Goal: Find specific page/section

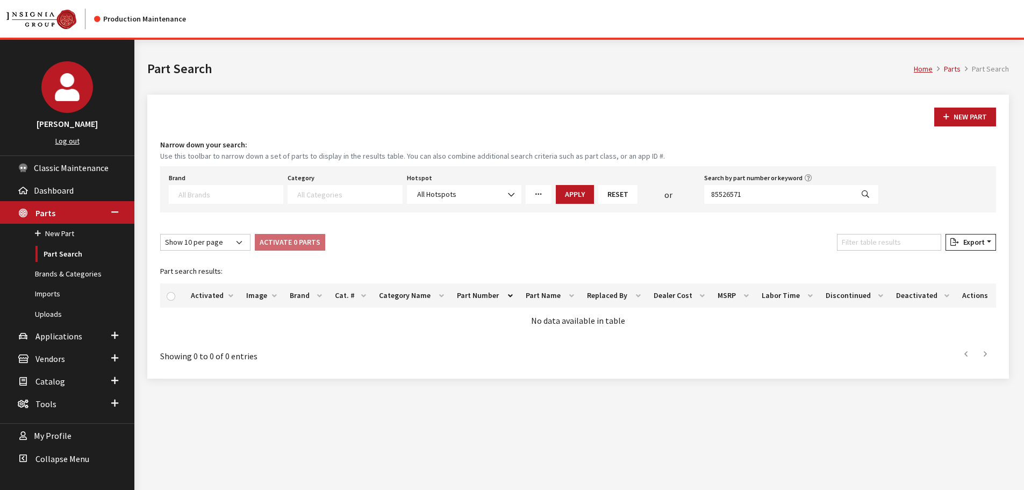
select select
click at [55, 340] on span "Applications" at bounding box center [58, 335] width 47 height 11
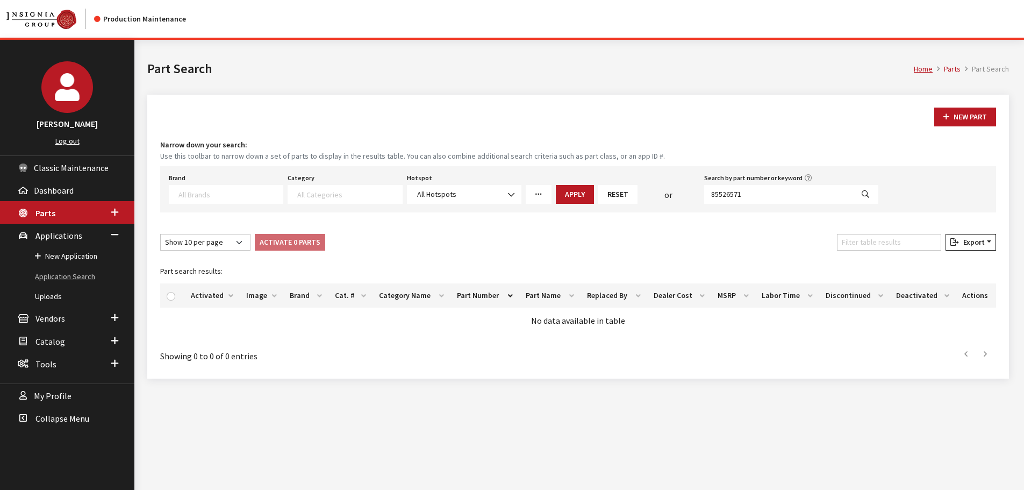
click at [64, 275] on link "Application Search" at bounding box center [67, 277] width 134 height 20
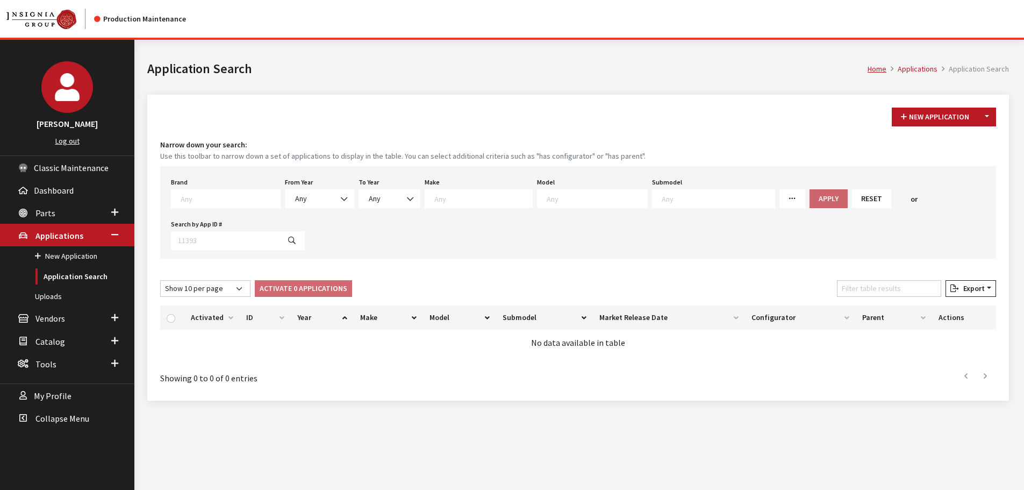
click at [210, 200] on textarea "Search" at bounding box center [230, 198] width 99 height 10
type textarea "for"
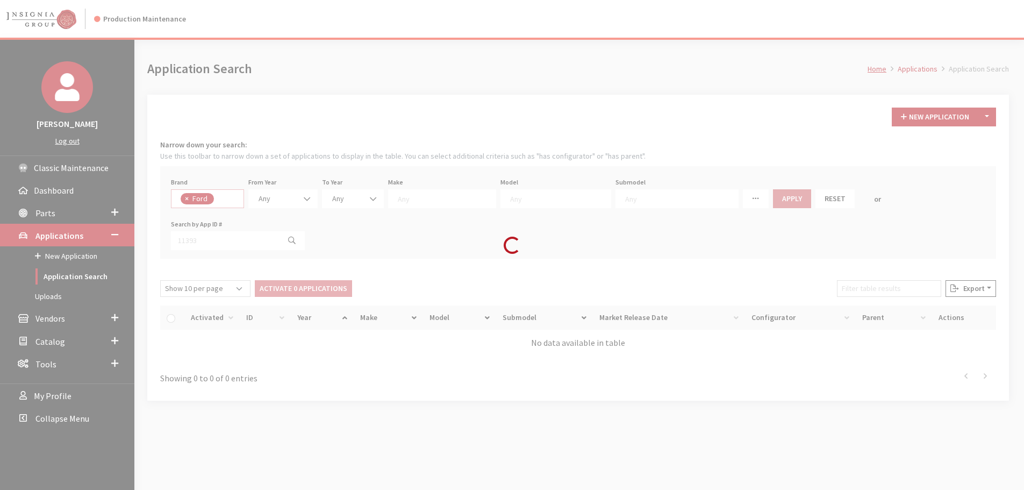
select select "2"
select select
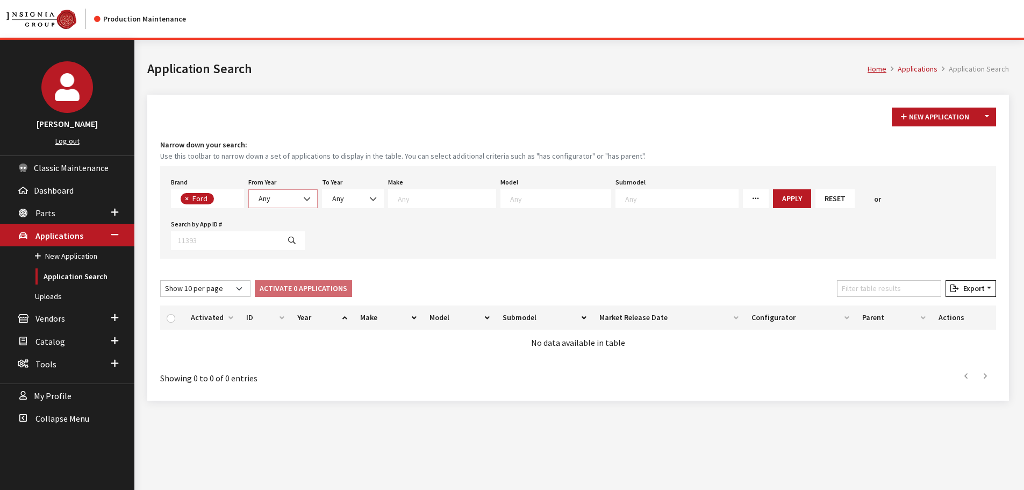
click at [272, 197] on span "Any" at bounding box center [282, 198] width 55 height 11
select select "2026"
select select
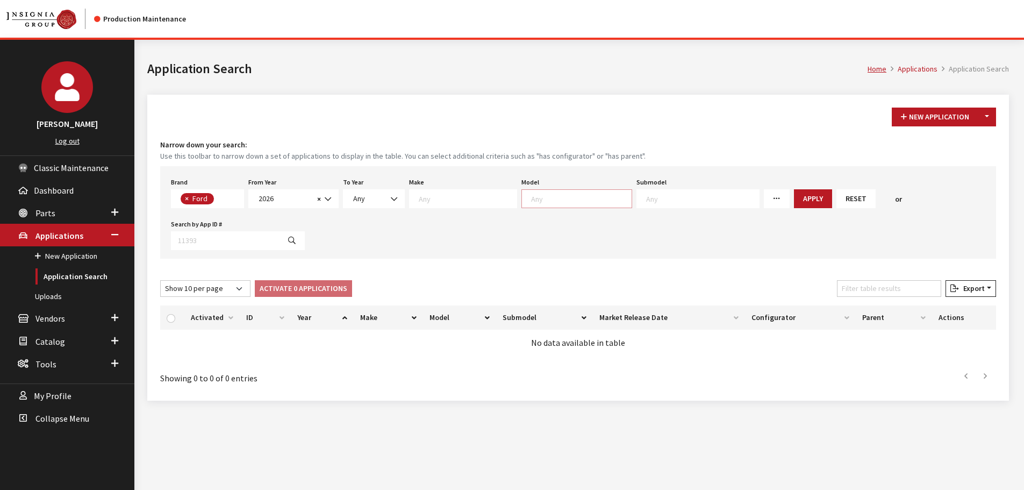
click at [594, 207] on span at bounding box center [576, 198] width 111 height 19
click at [794, 198] on button "Apply" at bounding box center [813, 198] width 38 height 19
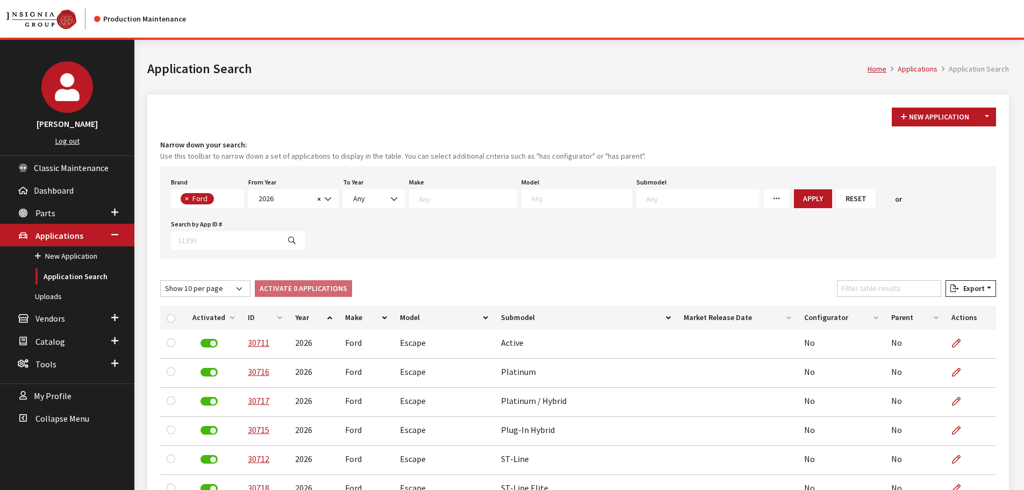
click at [215, 320] on th "Activated" at bounding box center [213, 317] width 55 height 24
click at [213, 316] on th "Activated" at bounding box center [213, 317] width 55 height 24
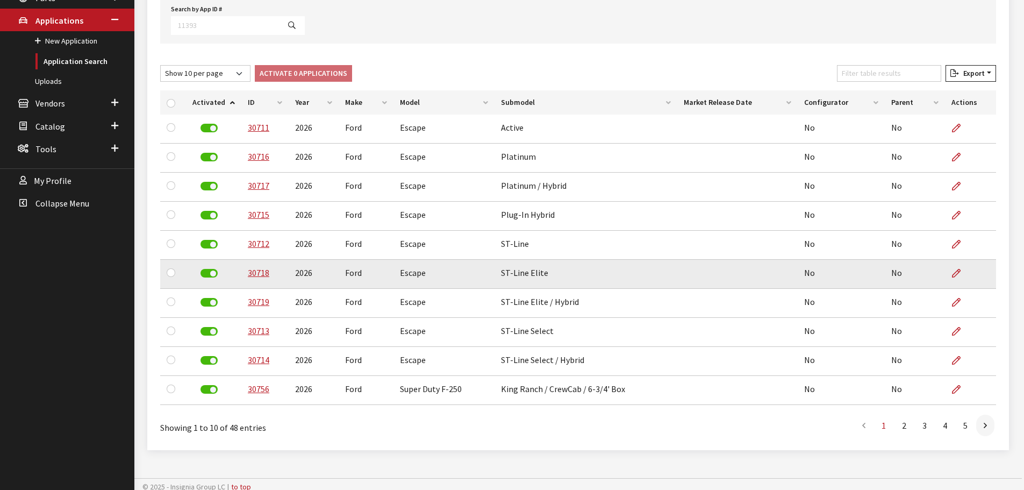
scroll to position [220, 0]
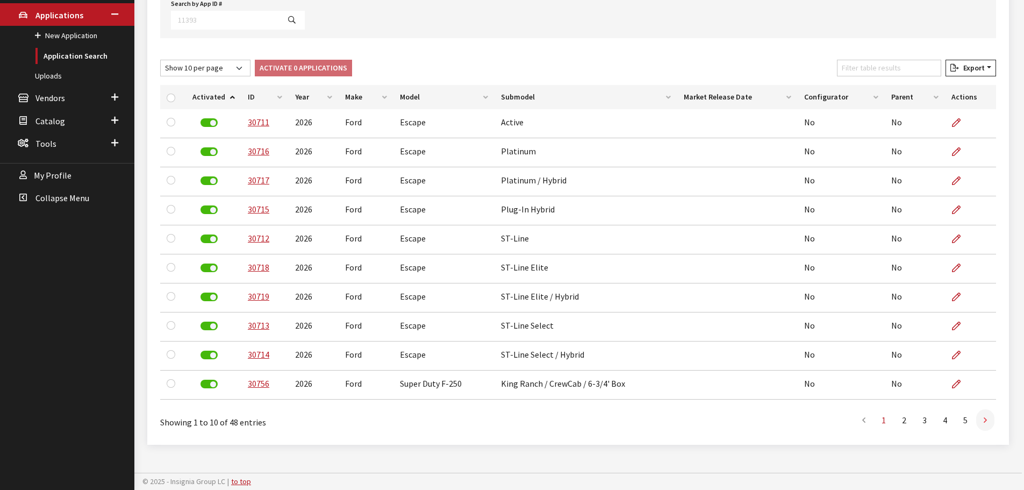
click at [989, 418] on link at bounding box center [985, 419] width 18 height 21
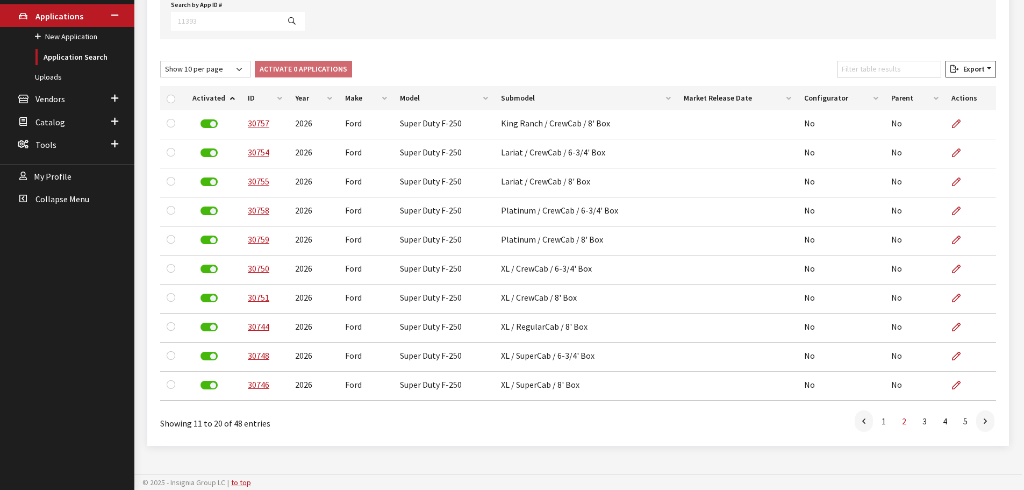
click at [989, 418] on link at bounding box center [985, 420] width 18 height 21
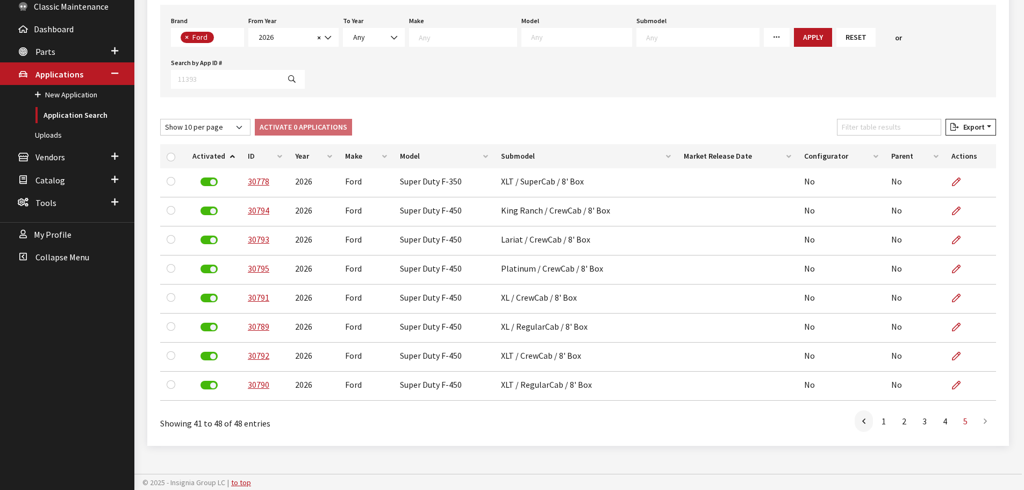
click at [989, 418] on li at bounding box center [985, 420] width 19 height 21
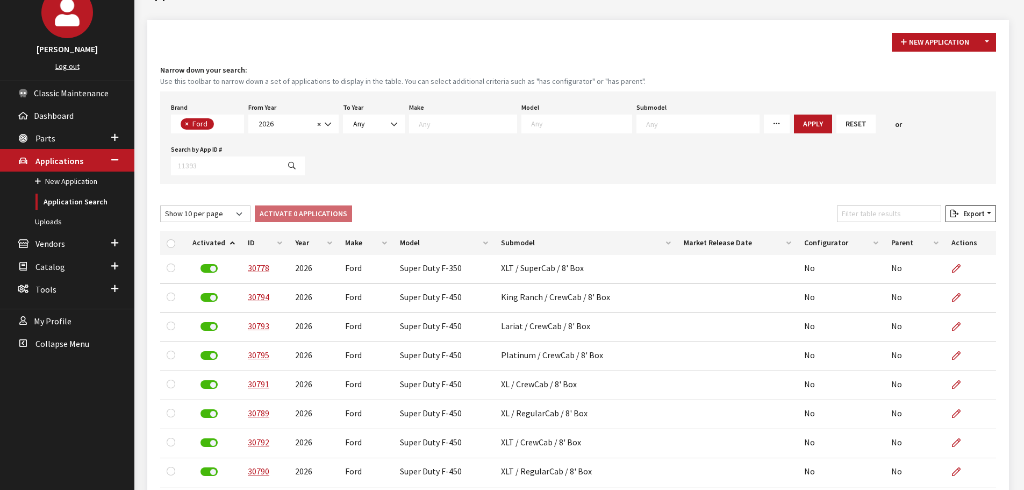
scroll to position [0, 0]
